Goal: Check status: Check status

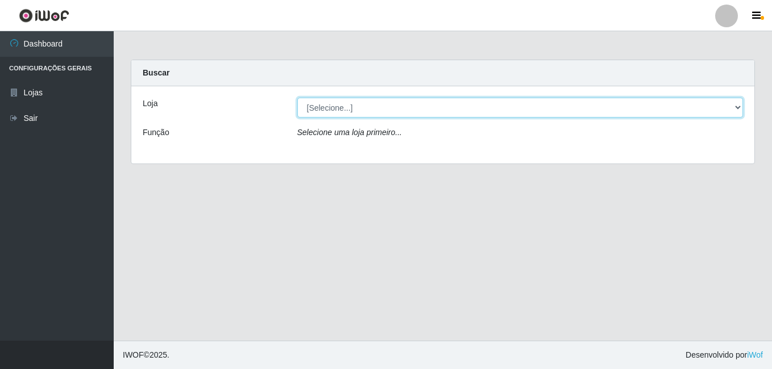
click at [333, 107] on select "[Selecione...] Bemais Supermercados - [GEOGRAPHIC_DATA]" at bounding box center [520, 108] width 446 height 20
select select "249"
click at [297, 98] on select "[Selecione...] Bemais Supermercados - [GEOGRAPHIC_DATA]" at bounding box center [520, 108] width 446 height 20
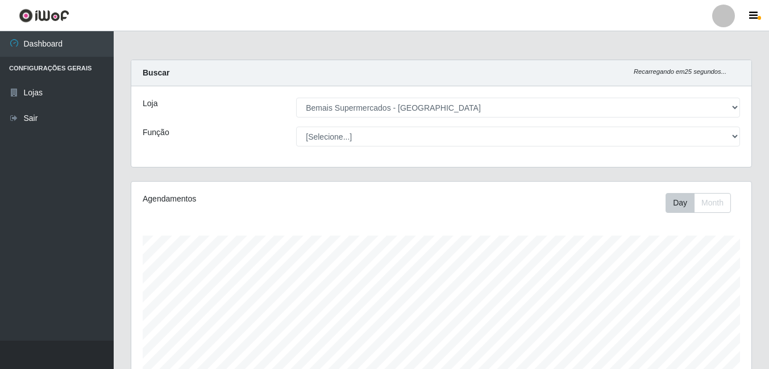
click at [633, 125] on div "Loja [Selecione...] Bemais Supermercados - Três Ruas Função [Selecione...] ASG …" at bounding box center [441, 126] width 620 height 81
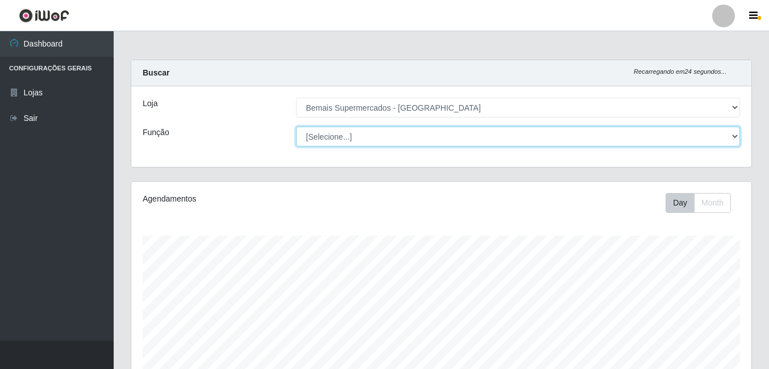
click at [632, 134] on select "[Selecione...] ASG ASG + ASG ++ Auxiliar de Depósito Auxiliar de Depósito + Aux…" at bounding box center [518, 137] width 444 height 20
select select "86"
click at [296, 127] on select "[Selecione...] ASG ASG + ASG ++ Auxiliar de Depósito Auxiliar de Depósito + Aux…" at bounding box center [518, 137] width 444 height 20
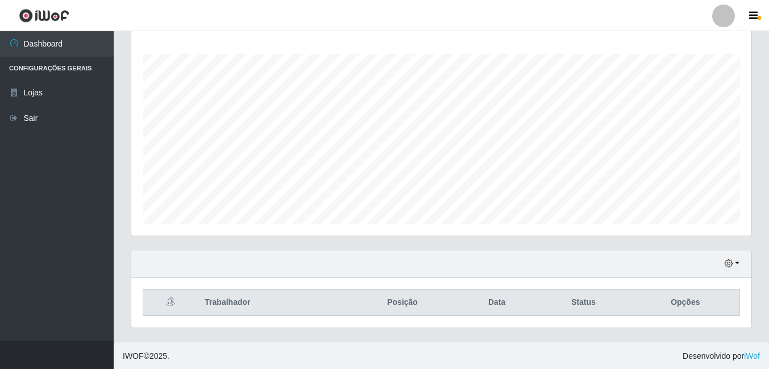
scroll to position [183, 0]
click at [727, 264] on icon "button" at bounding box center [728, 263] width 8 height 8
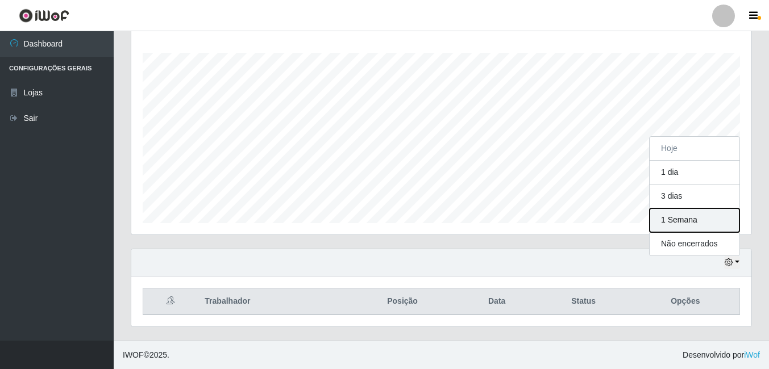
click at [682, 216] on button "1 Semana" at bounding box center [694, 221] width 90 height 24
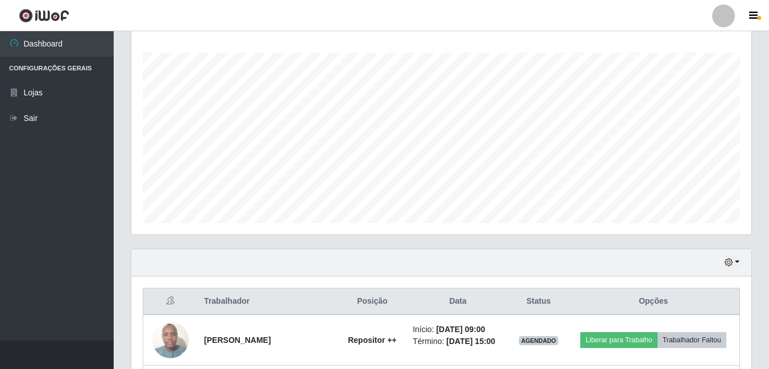
scroll to position [410, 0]
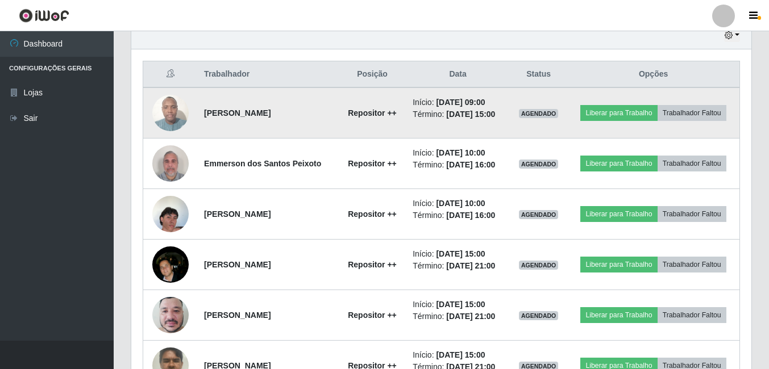
click at [172, 115] on img at bounding box center [170, 113] width 36 height 48
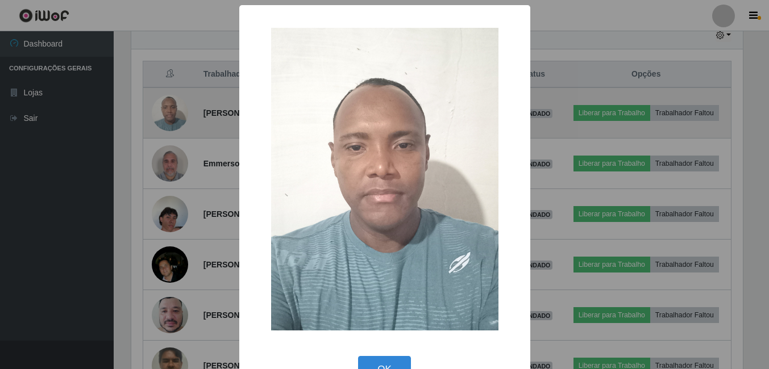
scroll to position [236, 614]
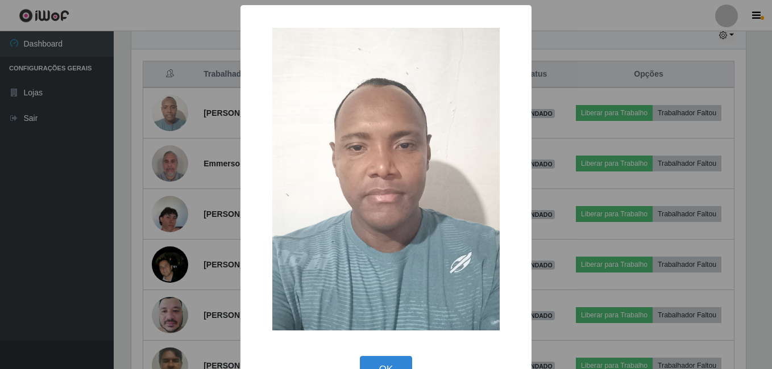
click at [570, 91] on div "× OK Cancel" at bounding box center [386, 184] width 772 height 369
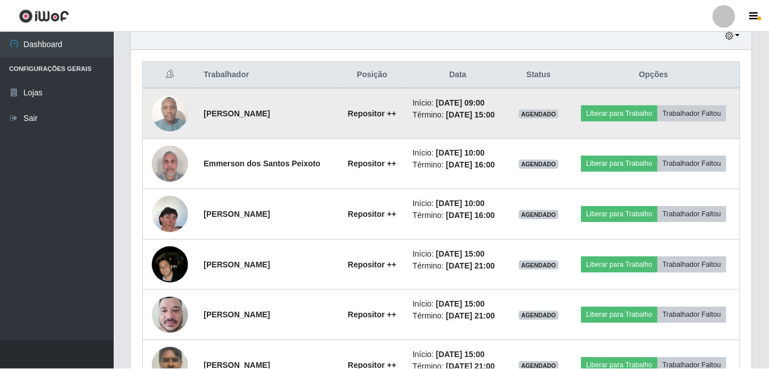
scroll to position [236, 620]
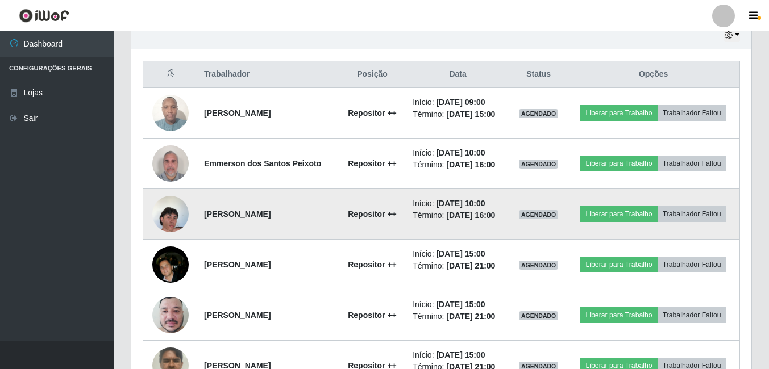
click at [164, 209] on img at bounding box center [170, 214] width 36 height 65
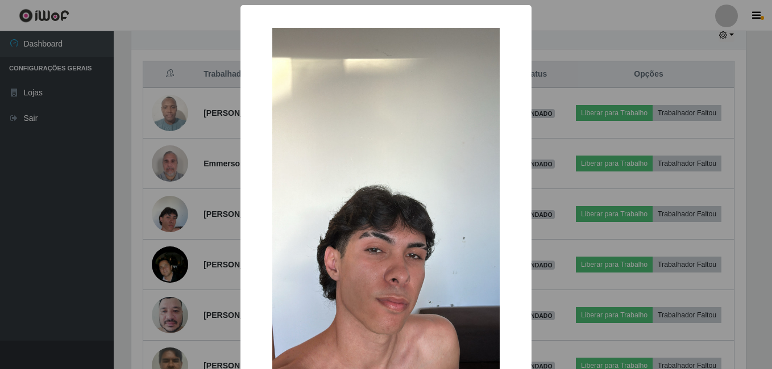
click at [557, 166] on div "× OK Cancel" at bounding box center [386, 184] width 772 height 369
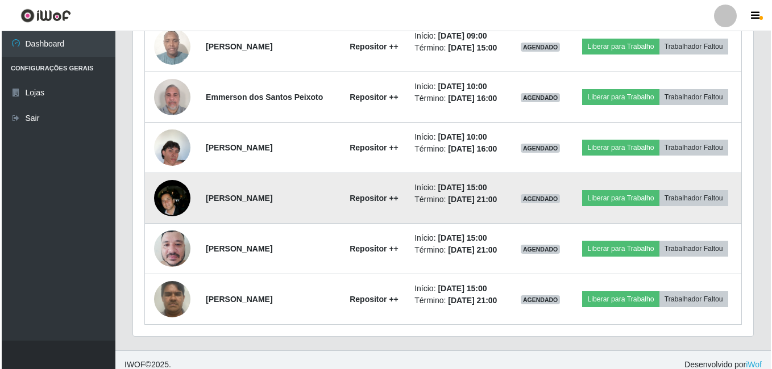
scroll to position [486, 0]
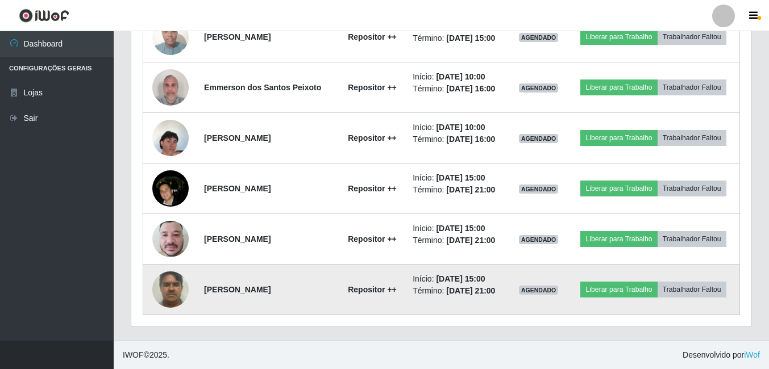
click at [181, 283] on img at bounding box center [170, 289] width 36 height 48
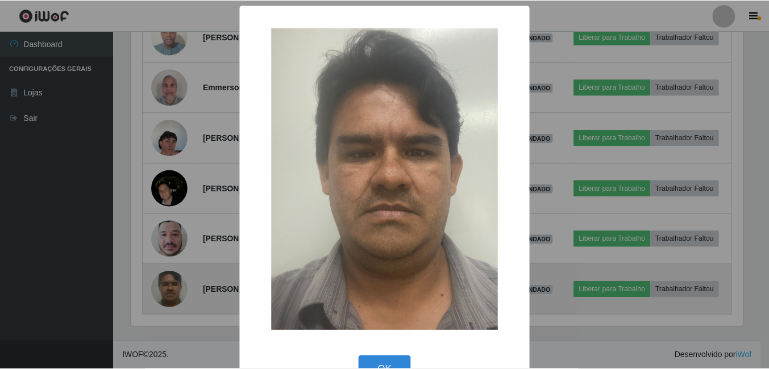
scroll to position [236, 614]
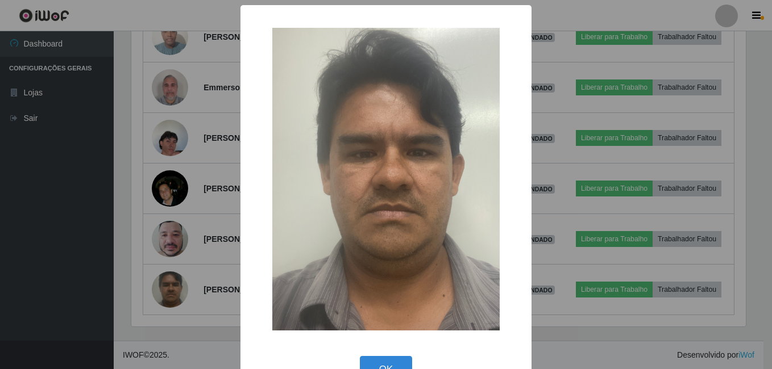
click at [196, 210] on div "× OK Cancel" at bounding box center [386, 184] width 772 height 369
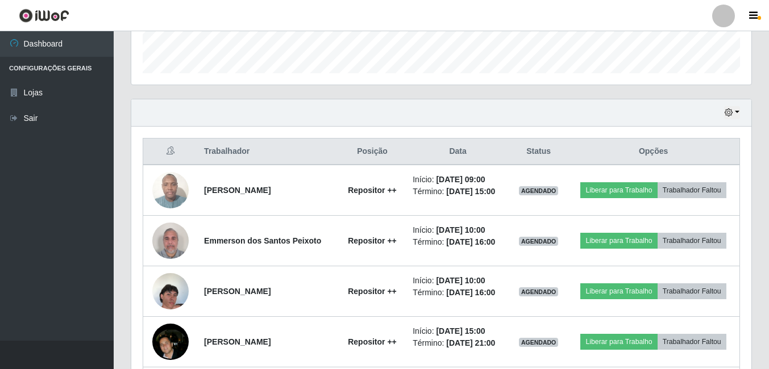
scroll to position [202, 0]
